Goal: Information Seeking & Learning: Learn about a topic

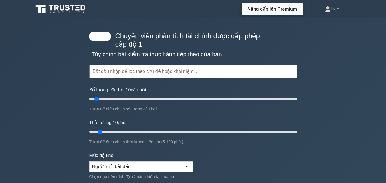
click at [213, 161] on form "Chủ đề Phương pháp định lượng Kinh tế học Báo cáo và phân tích tài chính Tài ch…" at bounding box center [193, 132] width 208 height 186
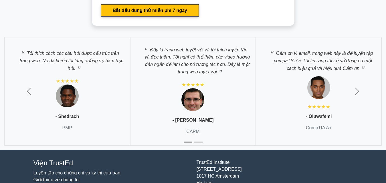
scroll to position [1362, 0]
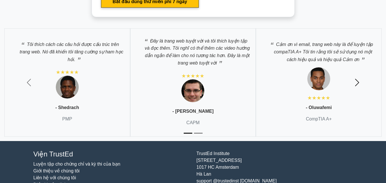
click at [358, 78] on span "button" at bounding box center [357, 82] width 9 height 9
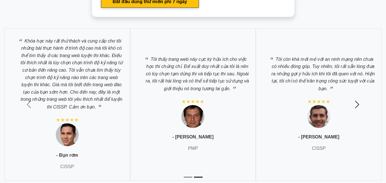
click at [356, 100] on span "button" at bounding box center [357, 104] width 9 height 9
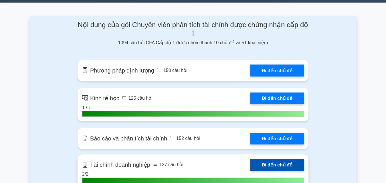
scroll to position [389, 0]
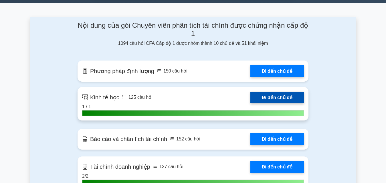
click at [288, 92] on link "Đi đến chủ đề" at bounding box center [277, 98] width 54 height 12
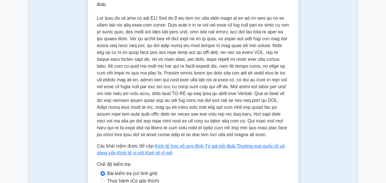
scroll to position [114, 0]
